Goal: Transaction & Acquisition: Purchase product/service

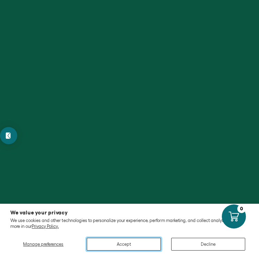
click at [123, 246] on button "Accept" at bounding box center [124, 244] width 74 height 13
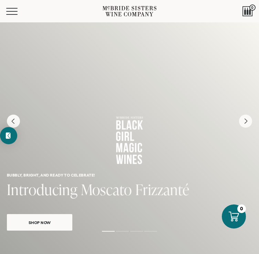
click at [127, 243] on div "Bubbly, bright, and ready to celebrate! Introducing Moscato Frizzanté Shop Now" at bounding box center [129, 135] width 259 height 226
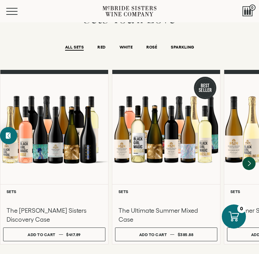
scroll to position [477, 0]
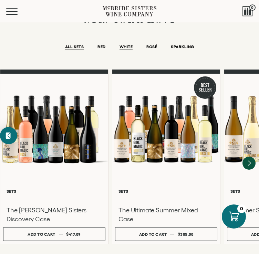
click at [126, 45] on span "WHITE" at bounding box center [125, 47] width 13 height 6
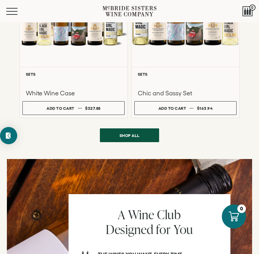
scroll to position [591, 0]
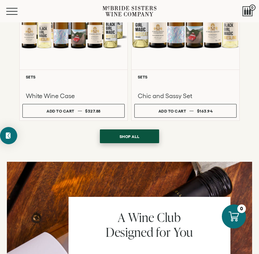
click at [128, 138] on span "Shop all" at bounding box center [129, 136] width 37 height 13
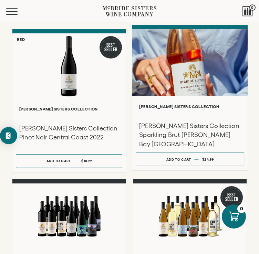
scroll to position [323, 0]
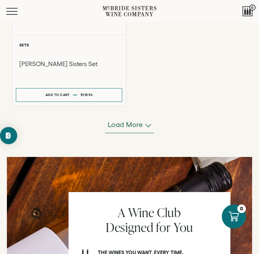
click at [128, 121] on span "Load more" at bounding box center [125, 125] width 35 height 10
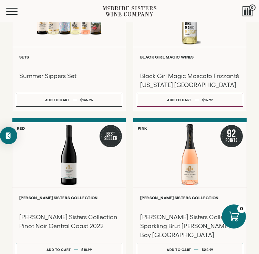
scroll to position [0, 0]
